Goal: Browse casually: Explore the website without a specific task or goal

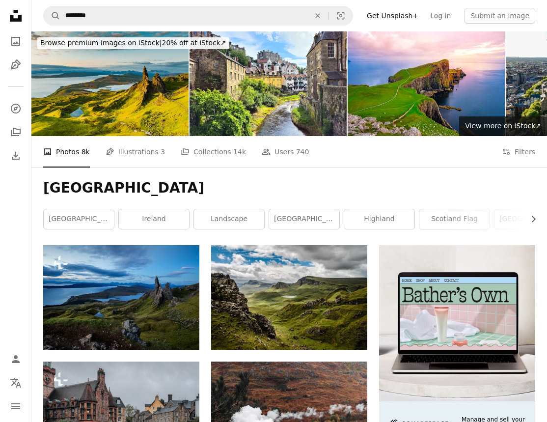
scroll to position [229, 0]
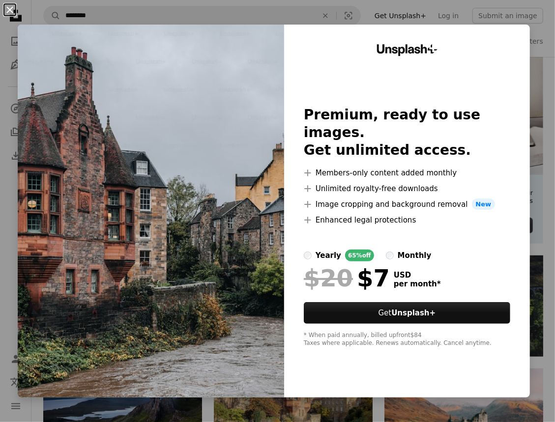
click at [10, 9] on button "An X shape" at bounding box center [10, 10] width 12 height 12
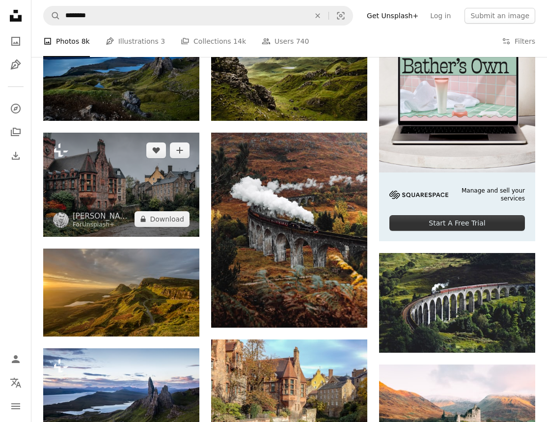
click at [94, 158] on img at bounding box center [121, 185] width 156 height 104
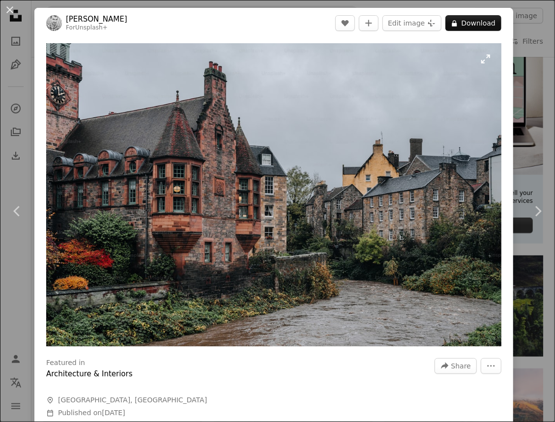
click at [229, 194] on img "Zoom in on this image" at bounding box center [273, 194] width 455 height 303
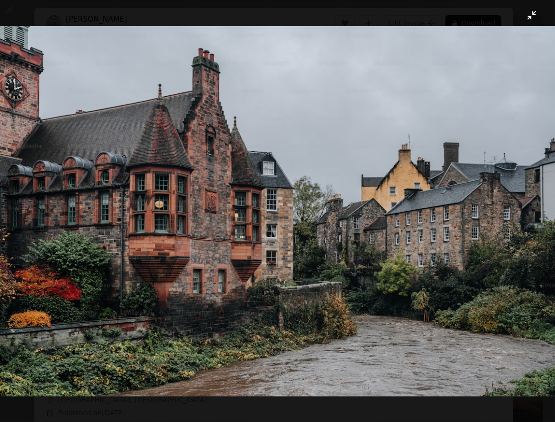
click at [255, 187] on img "Zoom out on this image" at bounding box center [278, 211] width 556 height 371
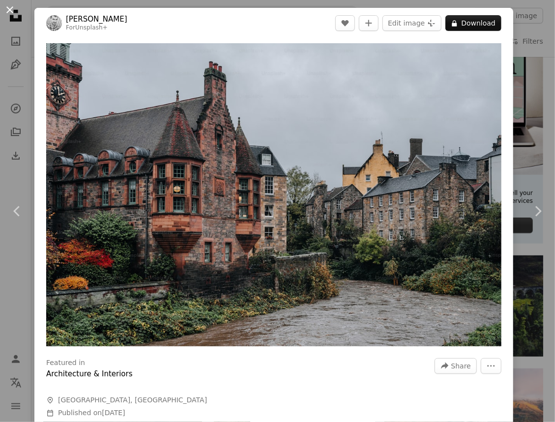
click at [11, 9] on button "An X shape" at bounding box center [10, 10] width 12 height 12
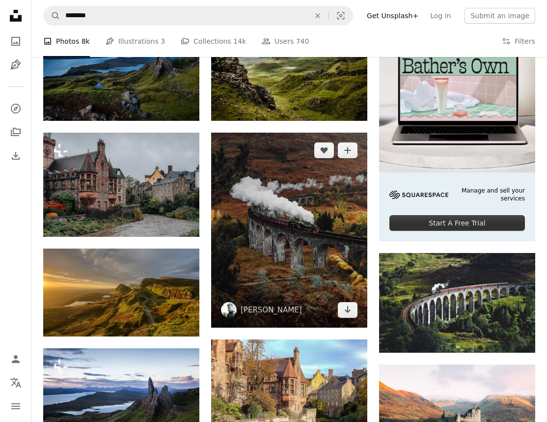
scroll to position [344, 0]
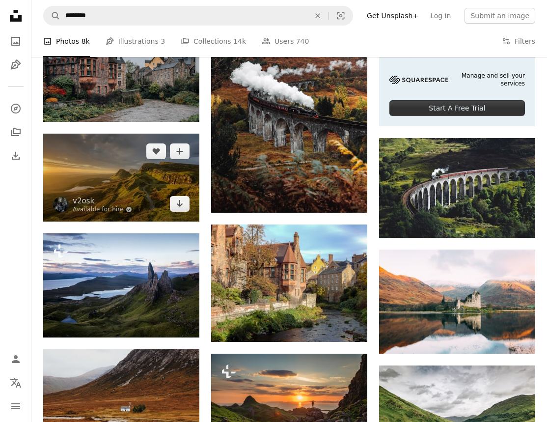
click at [135, 173] on img at bounding box center [121, 178] width 156 height 88
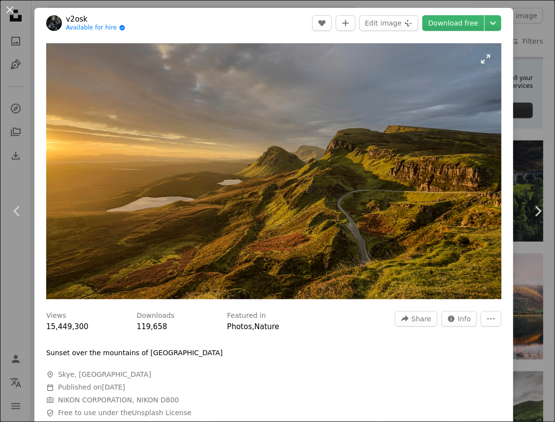
click at [267, 187] on img "Zoom in on this image" at bounding box center [273, 171] width 455 height 256
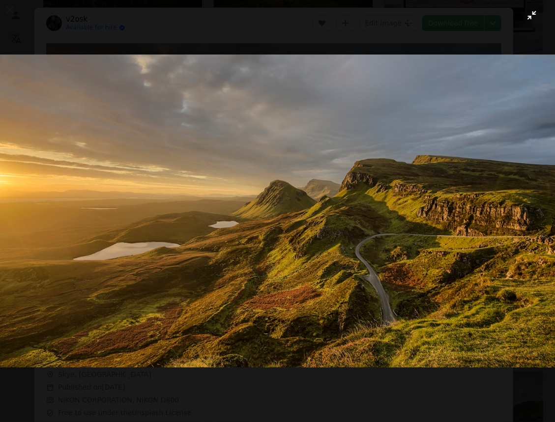
click at [166, 107] on img "Zoom out on this image" at bounding box center [278, 211] width 556 height 313
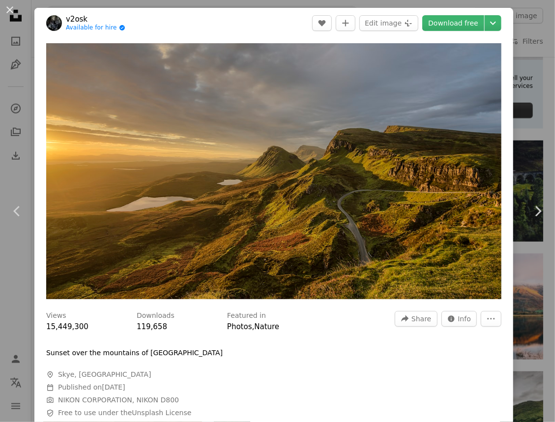
drag, startPoint x: 10, startPoint y: 7, endPoint x: 28, endPoint y: 18, distance: 20.9
click at [10, 7] on button "An X shape" at bounding box center [10, 10] width 12 height 12
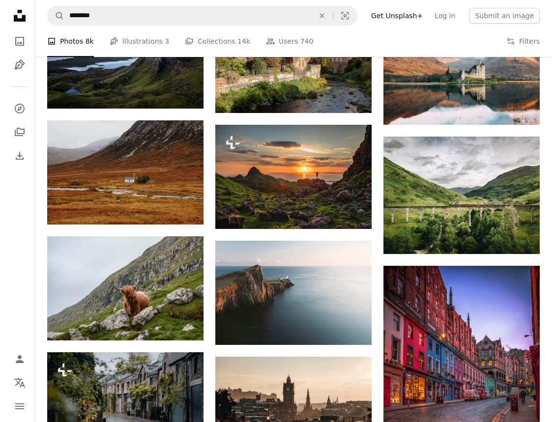
scroll to position [688, 0]
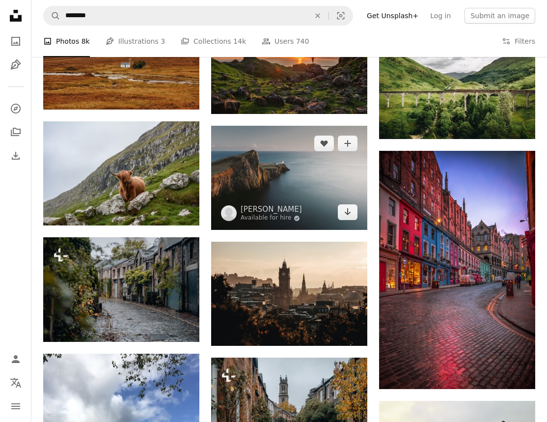
click at [269, 183] on img at bounding box center [289, 178] width 156 height 104
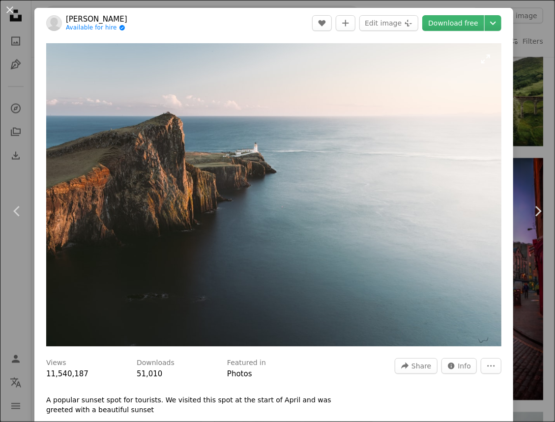
scroll to position [115, 0]
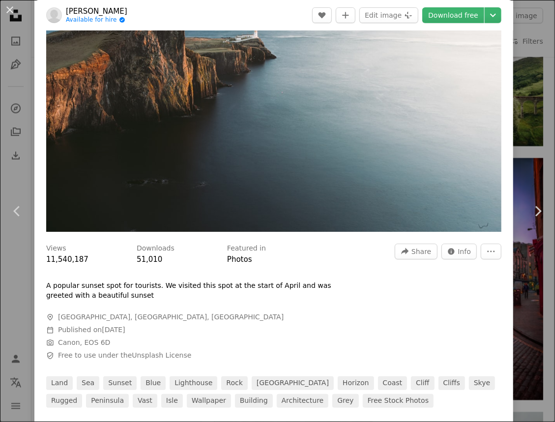
click at [228, 164] on img "Zoom in on this image" at bounding box center [273, 80] width 455 height 303
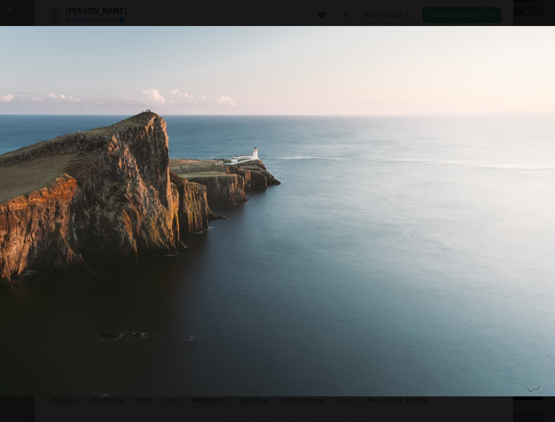
drag, startPoint x: 149, startPoint y: 58, endPoint x: 140, endPoint y: 61, distance: 10.4
click at [149, 58] on img "Zoom out on this image" at bounding box center [278, 211] width 556 height 371
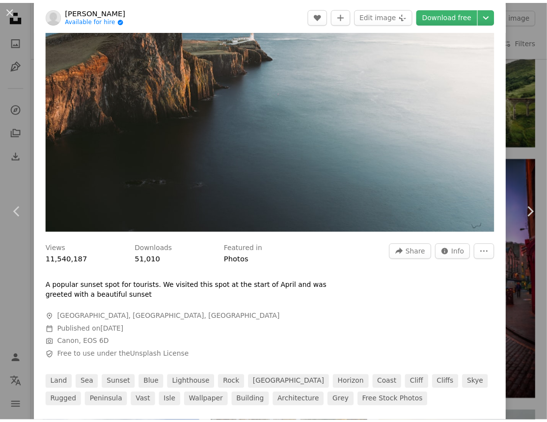
scroll to position [43, 0]
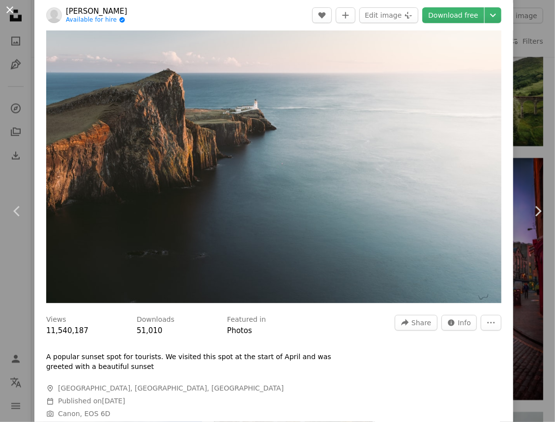
click at [9, 12] on button "An X shape" at bounding box center [10, 10] width 12 height 12
